Goal: Information Seeking & Learning: Learn about a topic

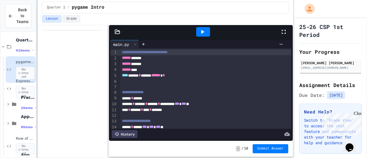
click at [75, 35] on div "**********" at bounding box center [183, 79] width 367 height 158
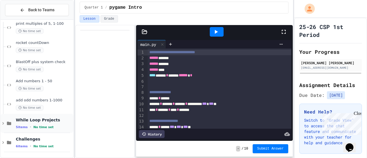
scroll to position [372, 0]
click at [43, 118] on span "While Loop Projects" at bounding box center [44, 120] width 56 height 5
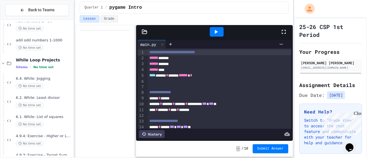
scroll to position [432, 0]
click at [43, 118] on span "6.1. While: List of squares" at bounding box center [44, 118] width 56 height 5
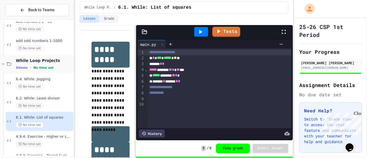
click at [1, 62] on icon at bounding box center [3, 64] width 5 height 5
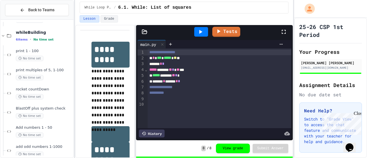
scroll to position [324, 0]
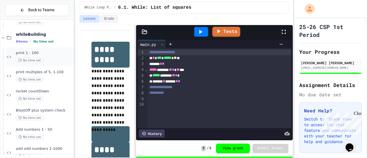
click at [26, 56] on div "print 1 - 100 No time set" at bounding box center [44, 57] width 56 height 12
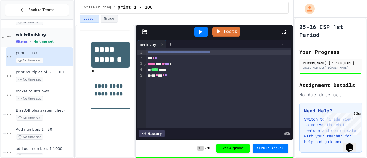
click at [3, 37] on icon at bounding box center [3, 37] width 5 height 5
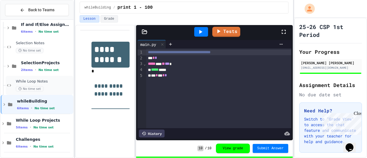
click at [20, 78] on div "While Loop Notes No time set" at bounding box center [40, 85] width 68 height 19
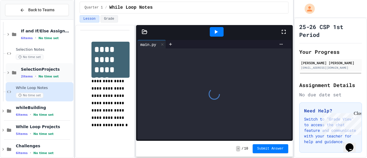
scroll to position [257, 0]
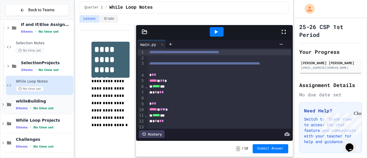
click at [2, 106] on icon at bounding box center [3, 104] width 5 height 5
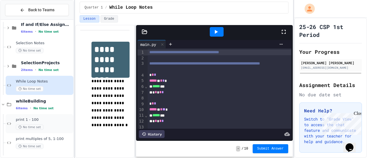
click at [32, 121] on span "print 1 - 100" at bounding box center [44, 120] width 56 height 5
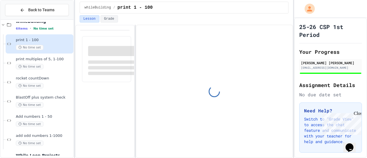
scroll to position [340, 0]
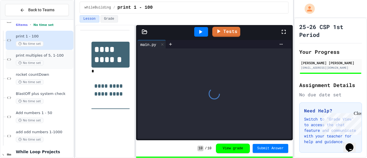
click at [34, 58] on div "print multiples of 5, 1-100 No time set" at bounding box center [44, 59] width 56 height 12
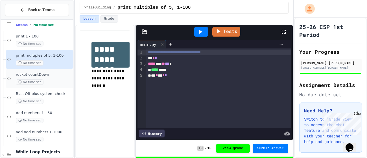
click at [36, 77] on div "rocket countDown No time set" at bounding box center [44, 79] width 56 height 12
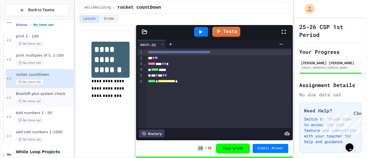
click at [39, 96] on div "BlastOff plus system check No time set" at bounding box center [44, 98] width 56 height 12
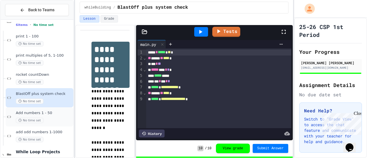
click at [40, 116] on div "Add numbers 1 - 50 No time set" at bounding box center [44, 117] width 56 height 12
